Goal: Task Accomplishment & Management: Manage account settings

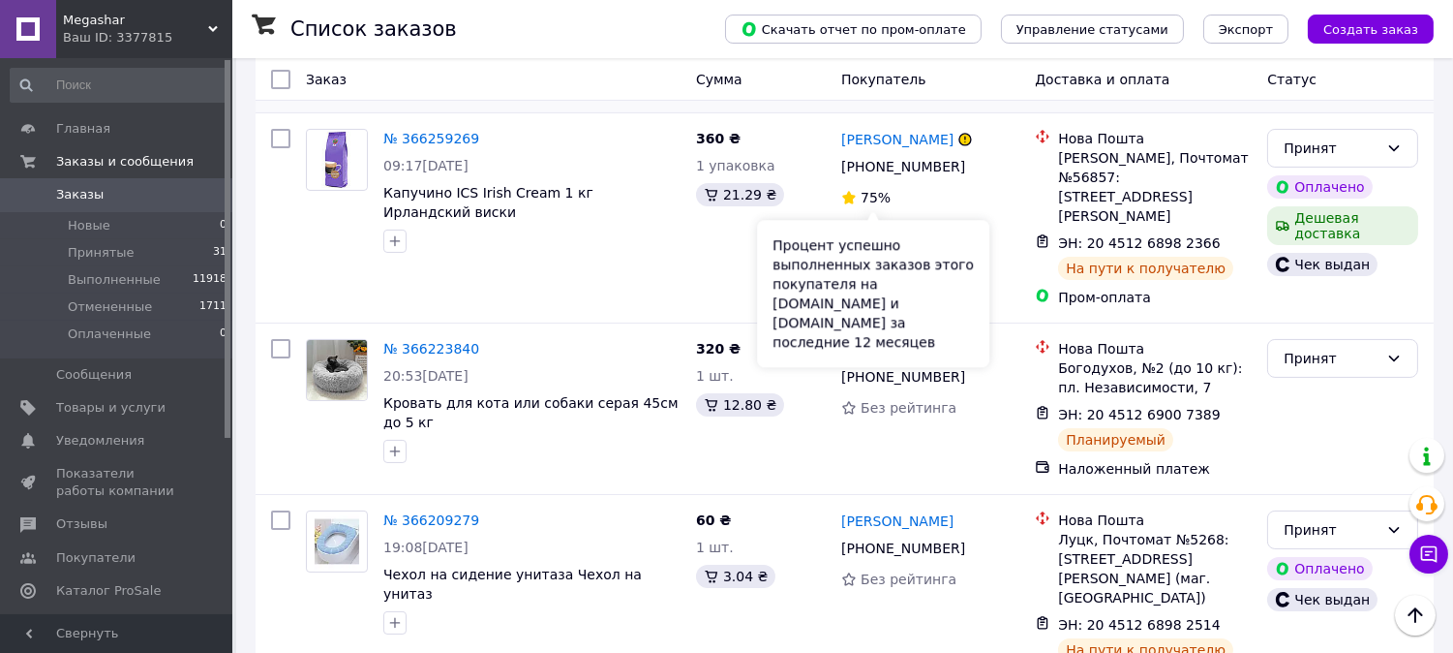
scroll to position [537, 0]
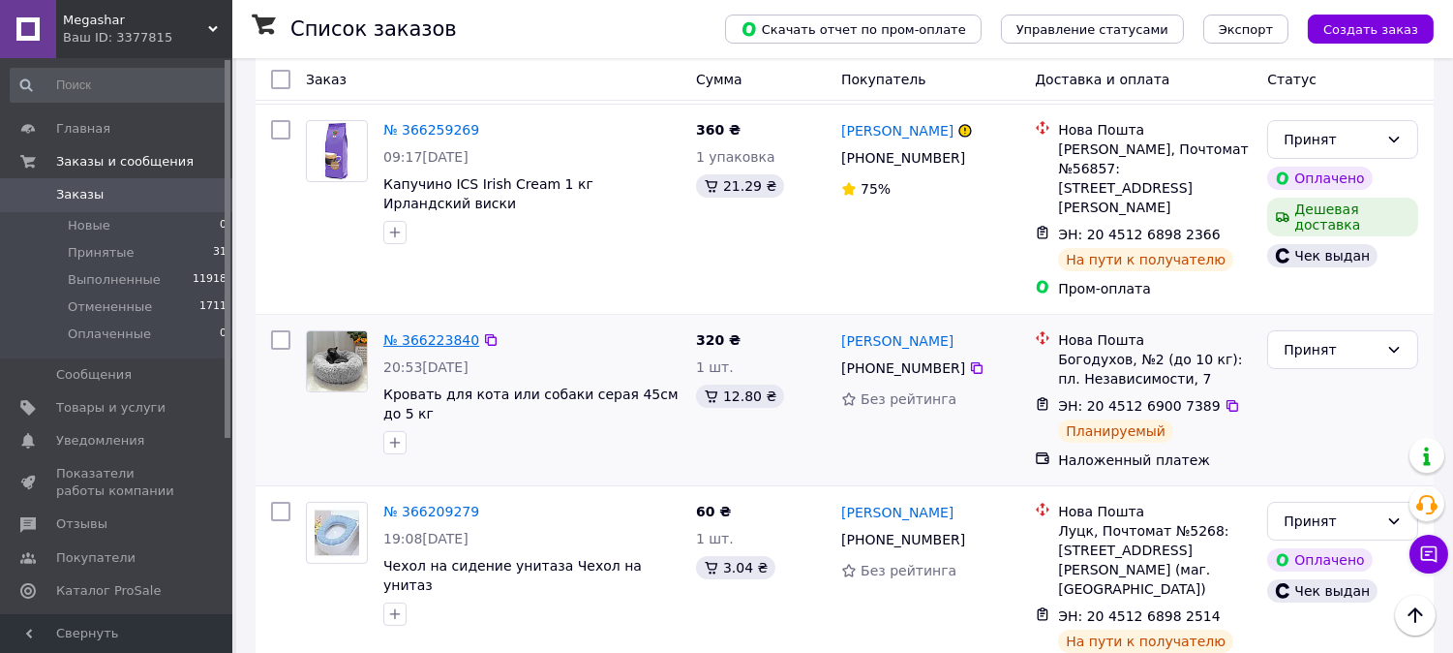
click at [409, 332] on link "№ 366223840" at bounding box center [431, 339] width 96 height 15
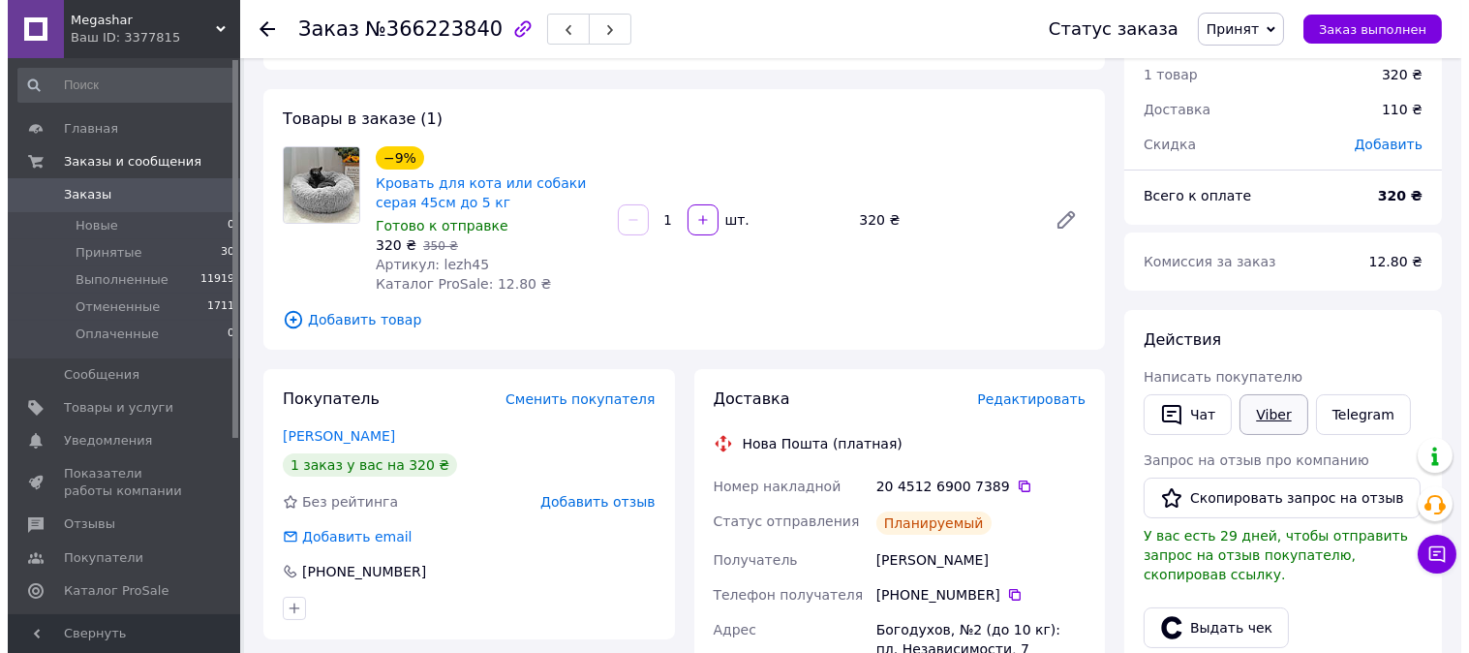
scroll to position [107, 0]
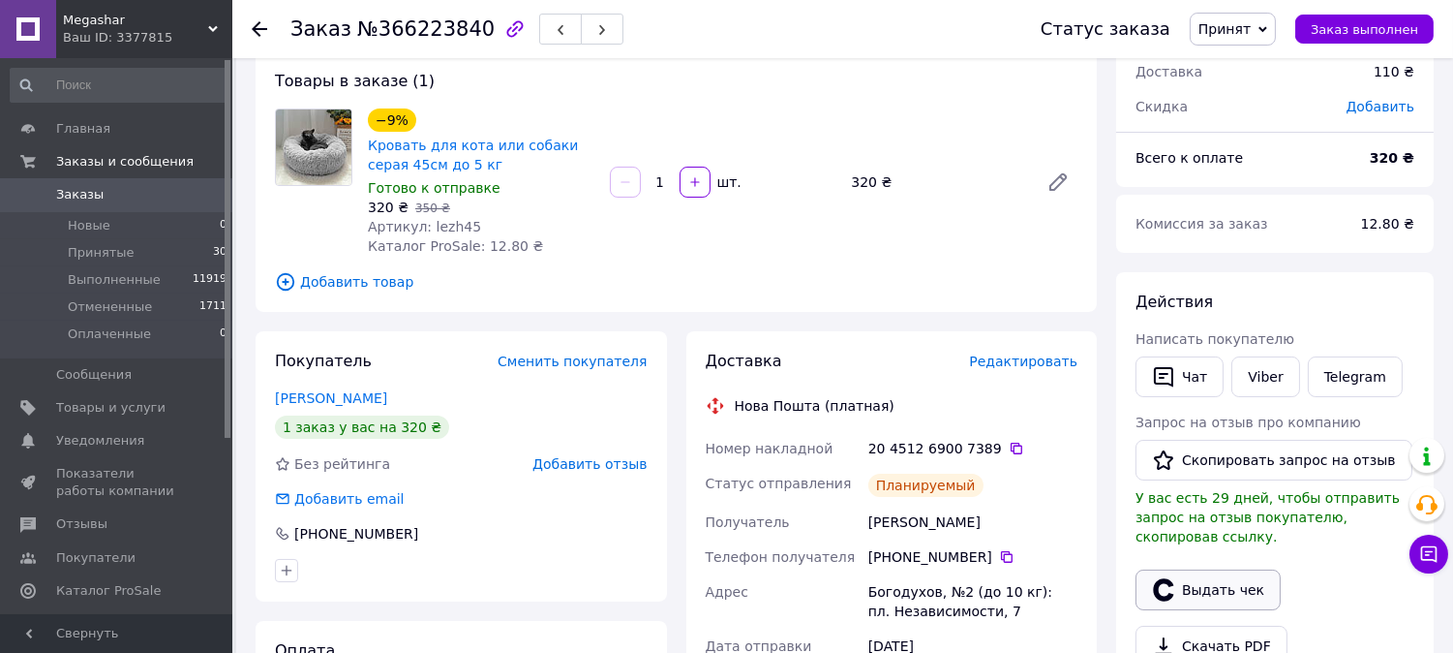
click at [1211, 569] on button "Выдать чек" at bounding box center [1208, 589] width 145 height 41
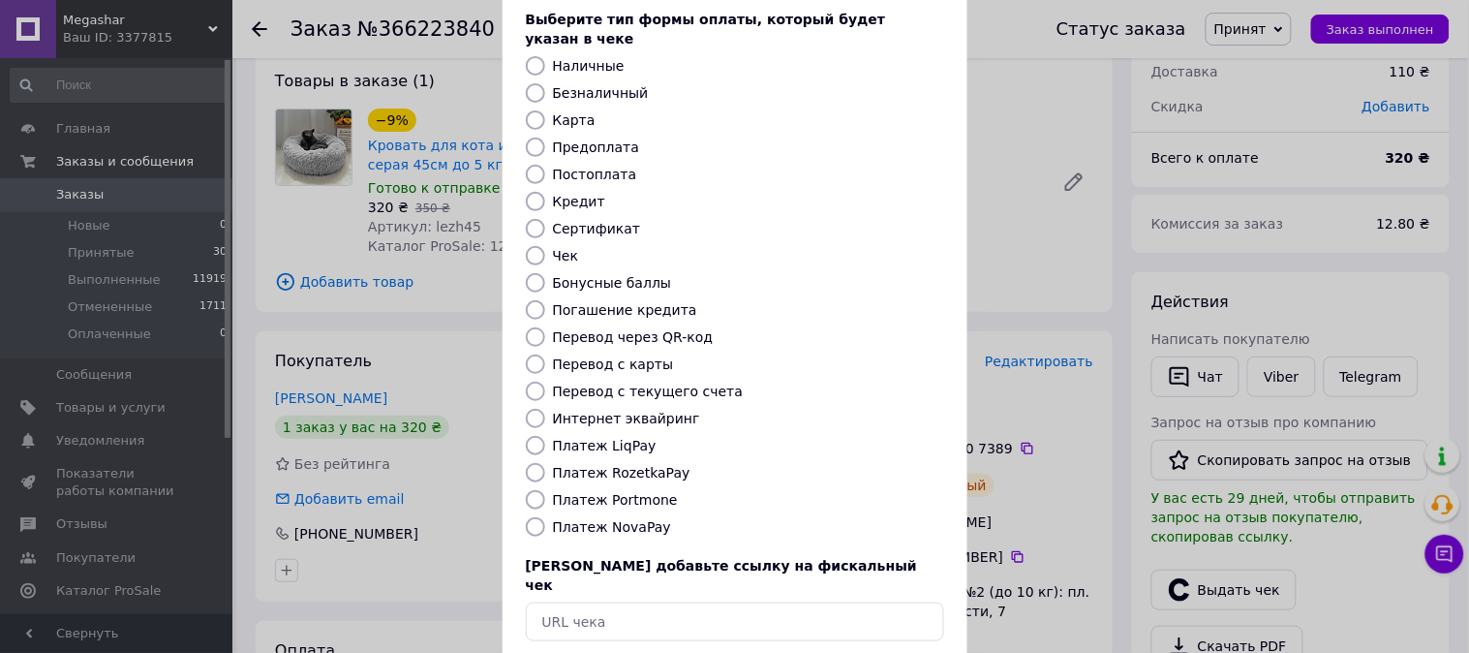
click at [639, 519] on label "Платеж NovaPay" at bounding box center [612, 526] width 118 height 15
click at [545, 517] on input "Платеж NovaPay" at bounding box center [535, 526] width 19 height 19
radio input "true"
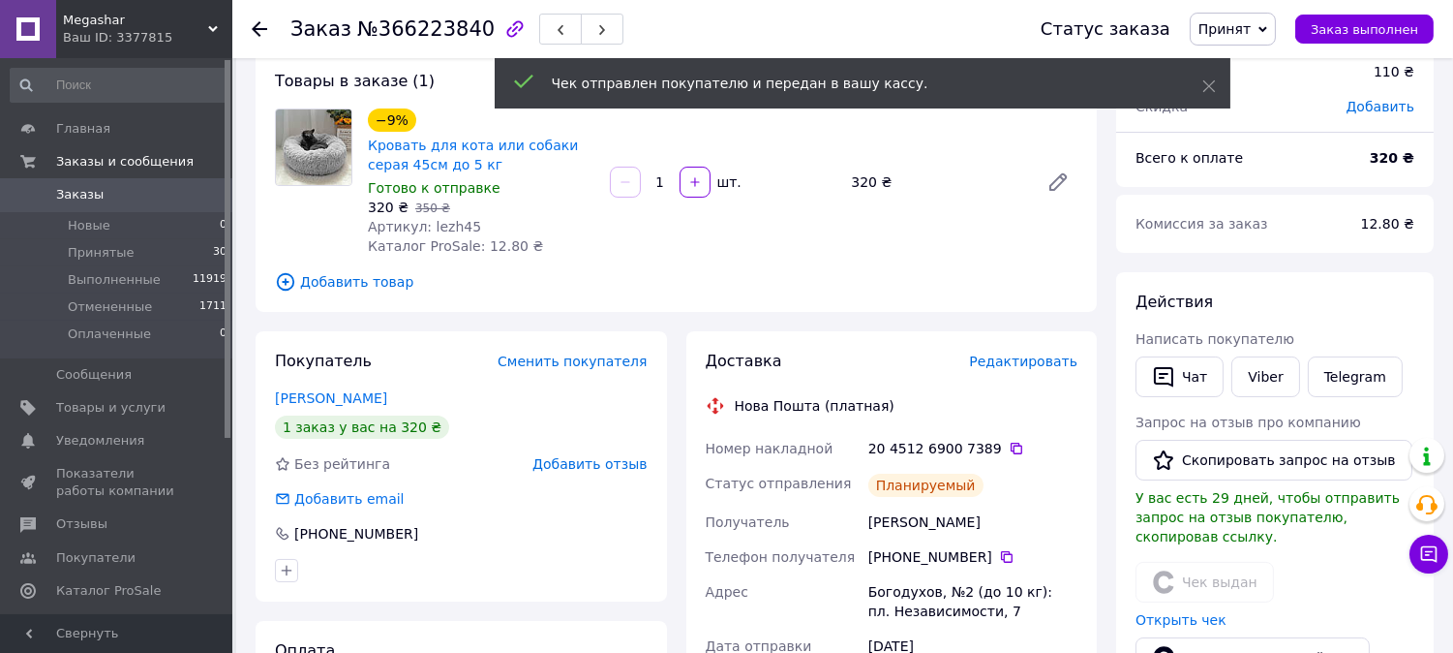
click at [105, 182] on link "Заказы 0" at bounding box center [119, 194] width 238 height 33
